Goal: Task Accomplishment & Management: Complete application form

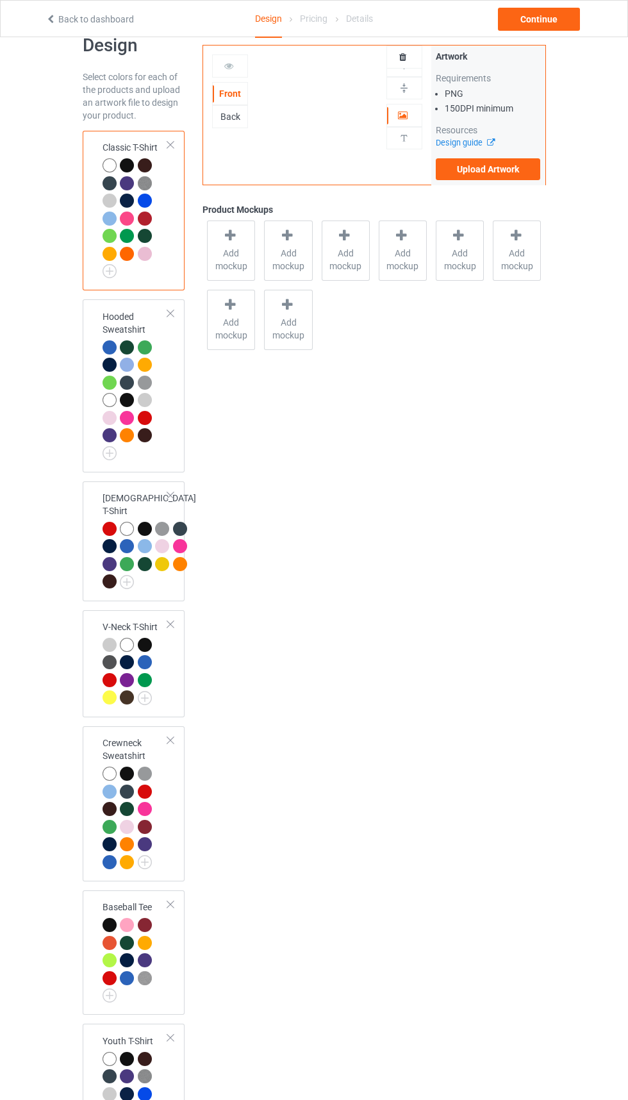
scroll to position [35, 0]
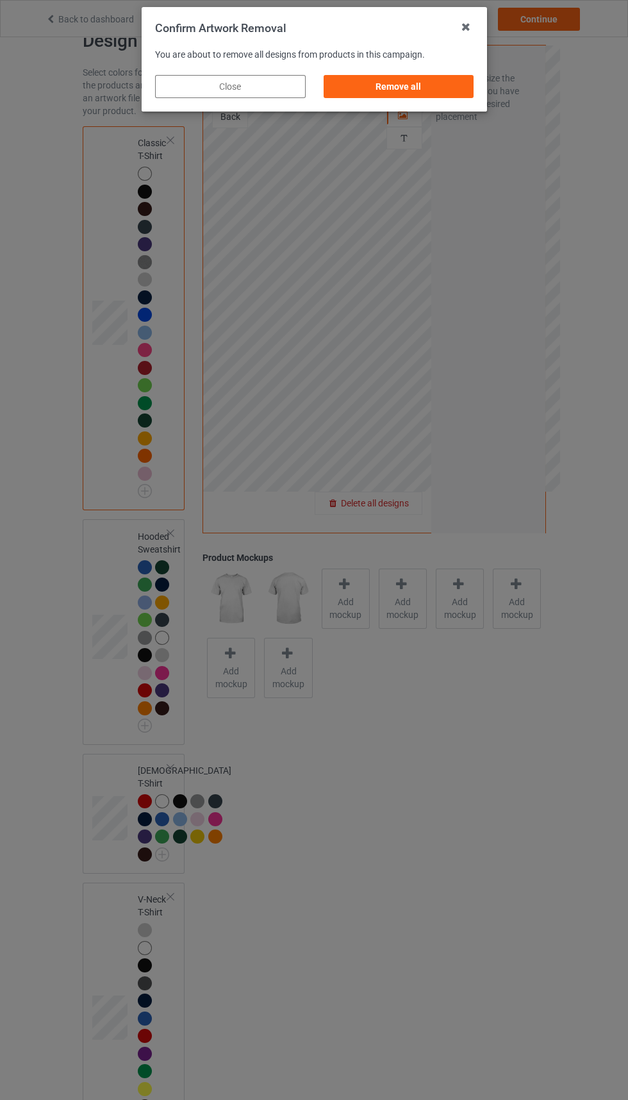
click at [426, 87] on div "Remove all" at bounding box center [398, 86] width 151 height 23
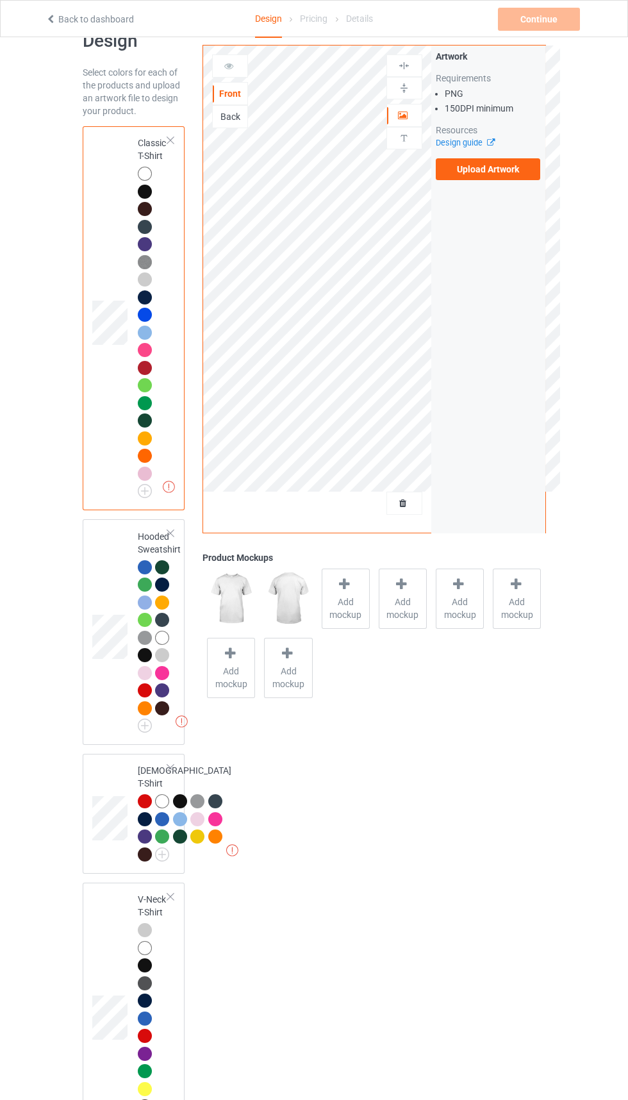
click at [233, 104] on div "Front" at bounding box center [230, 93] width 36 height 23
click at [240, 115] on div "Back" at bounding box center [230, 116] width 35 height 13
click at [237, 97] on div "Front" at bounding box center [230, 93] width 35 height 13
click at [502, 173] on label "Upload Artwork" at bounding box center [488, 169] width 105 height 22
click at [0, 0] on input "Upload Artwork" at bounding box center [0, 0] width 0 height 0
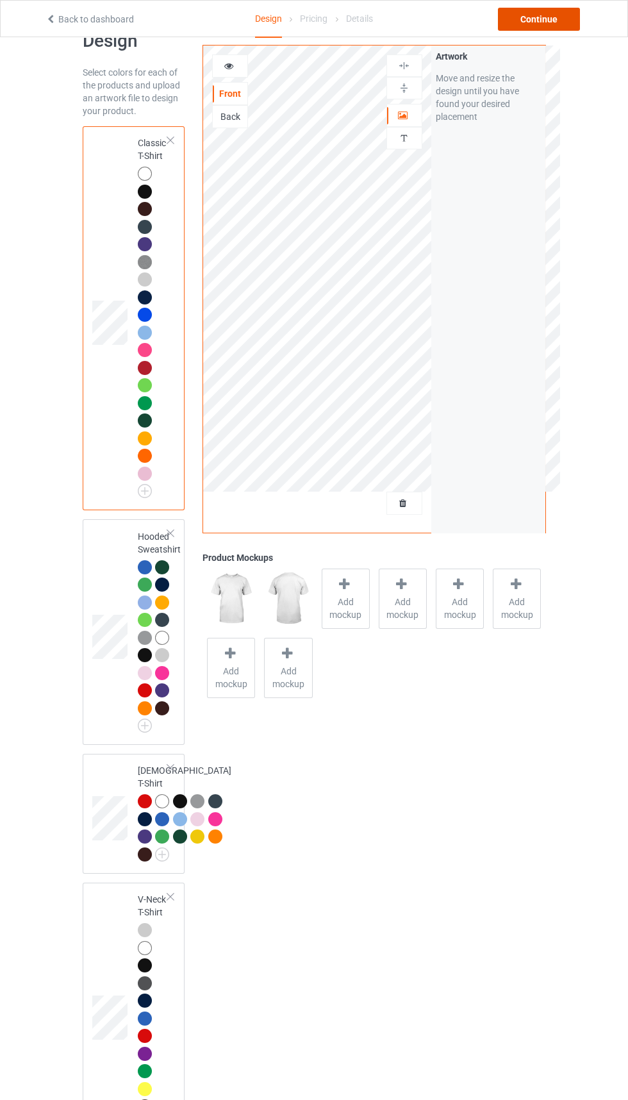
click at [537, 21] on div "Continue" at bounding box center [539, 19] width 82 height 23
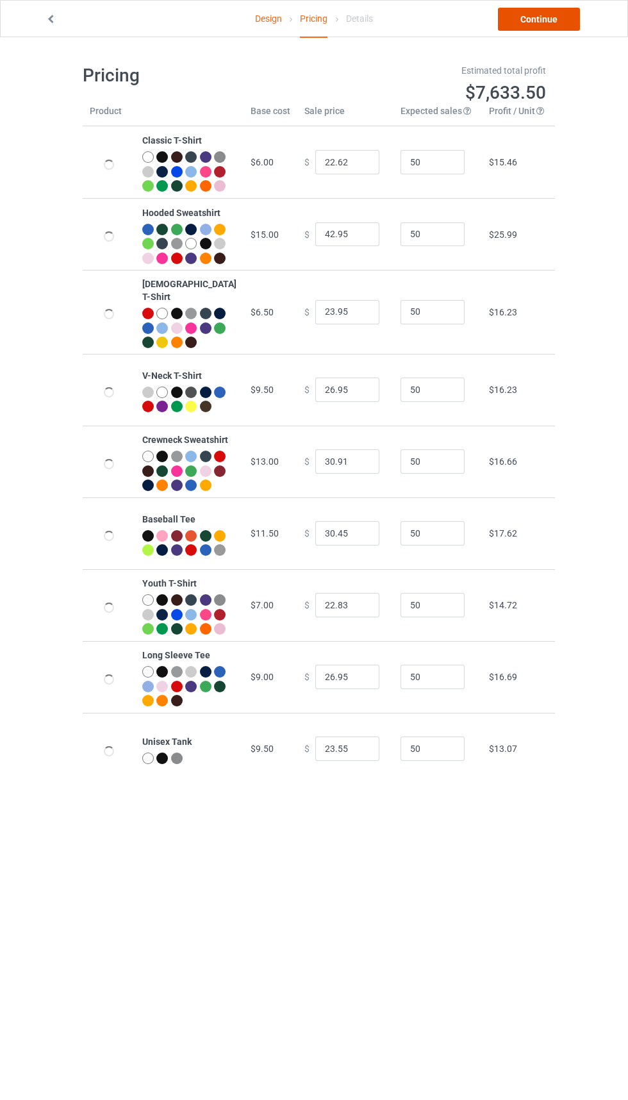
click at [535, 21] on link "Continue" at bounding box center [539, 19] width 82 height 23
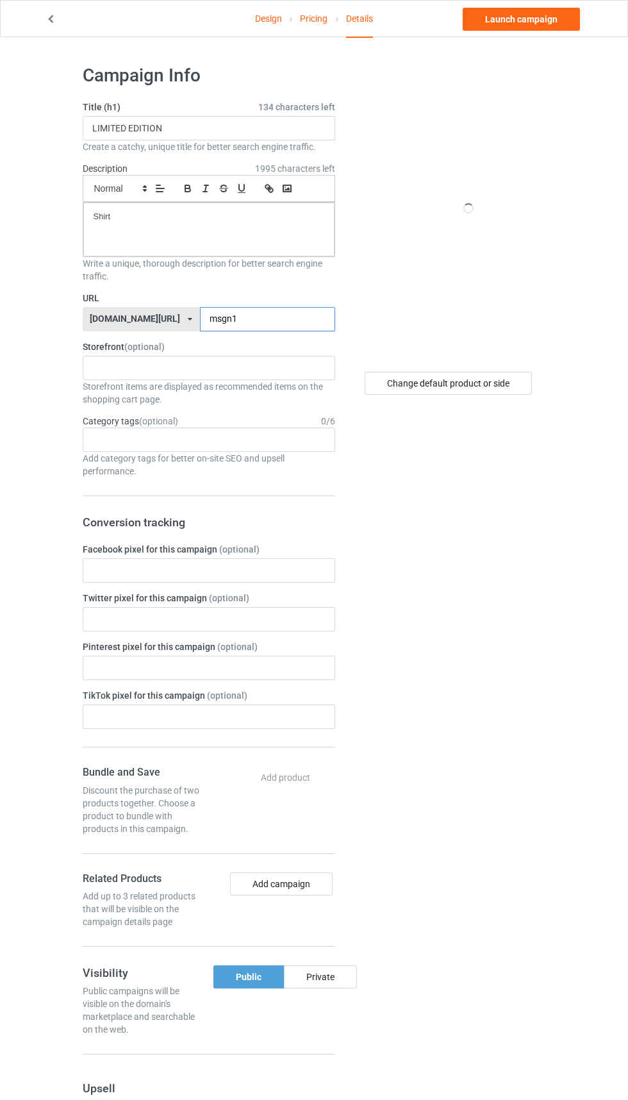
click at [290, 319] on input "msgn1" at bounding box center [267, 319] width 135 height 24
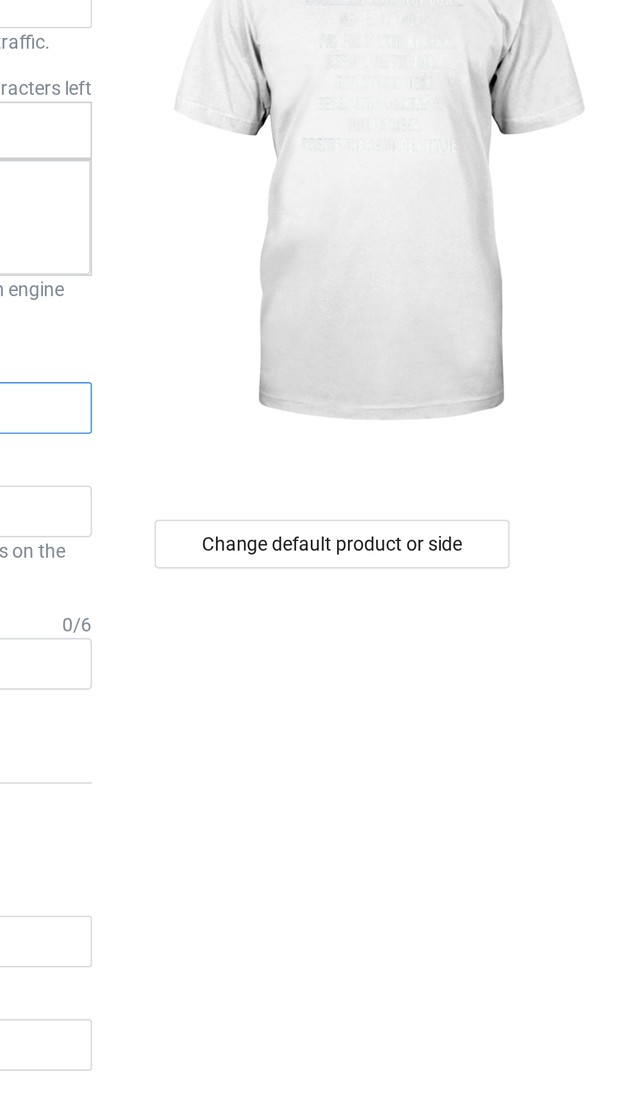
type input "msgn1-1"
click at [512, 386] on div "Change default product or side" at bounding box center [448, 383] width 167 height 23
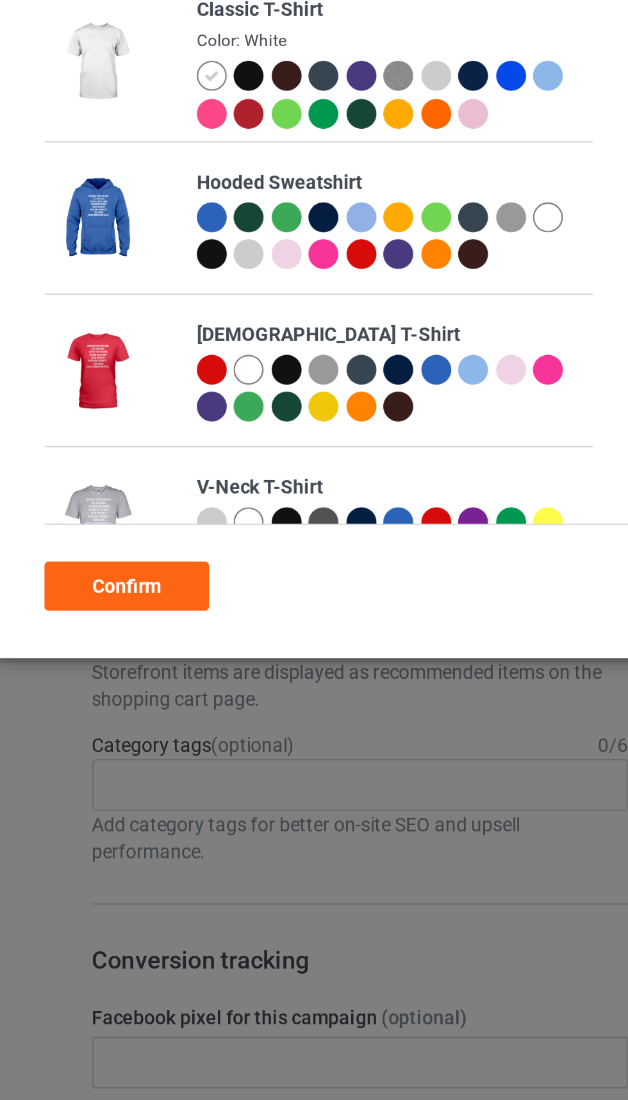
click at [161, 105] on div at bounding box center [156, 106] width 14 height 14
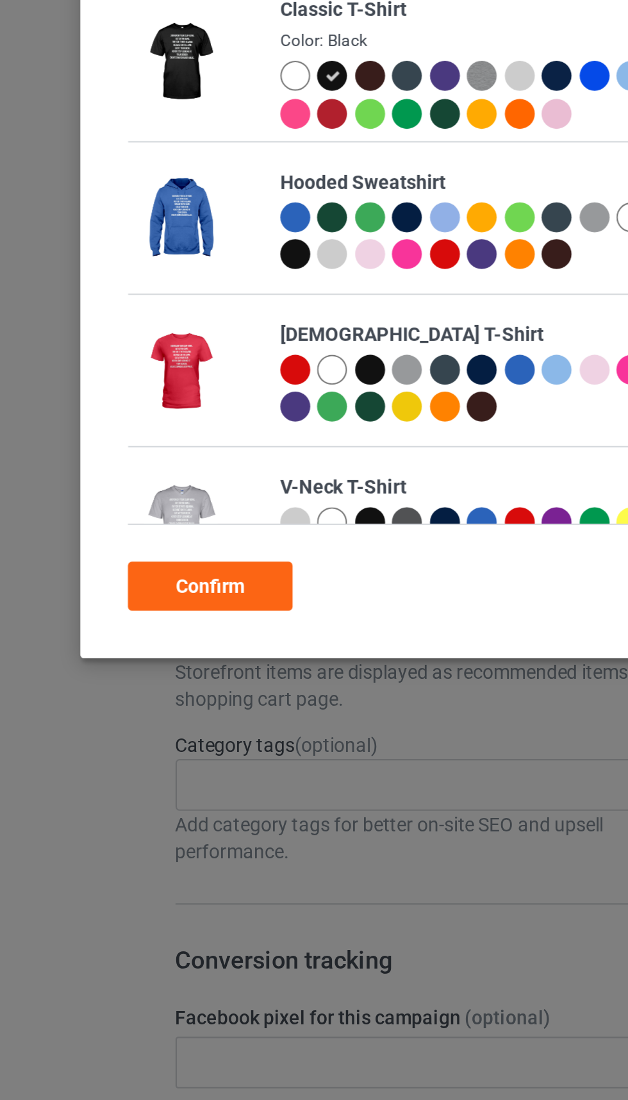
click at [124, 335] on div "Confirm" at bounding box center [99, 346] width 78 height 23
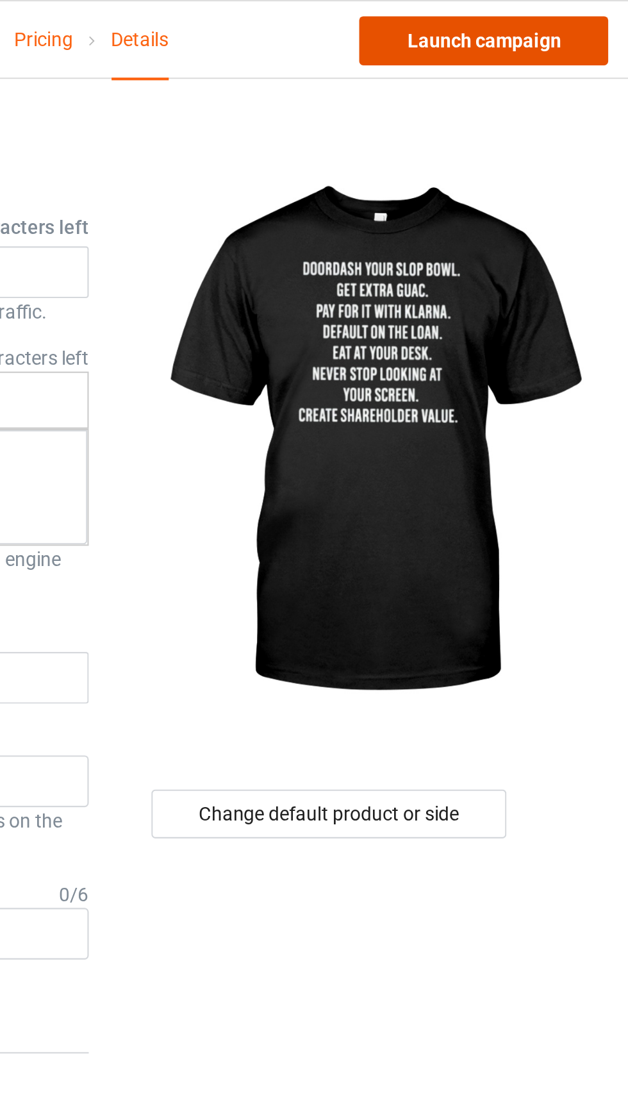
click at [545, 23] on link "Launch campaign" at bounding box center [521, 19] width 117 height 23
